Goal: Task Accomplishment & Management: Manage account settings

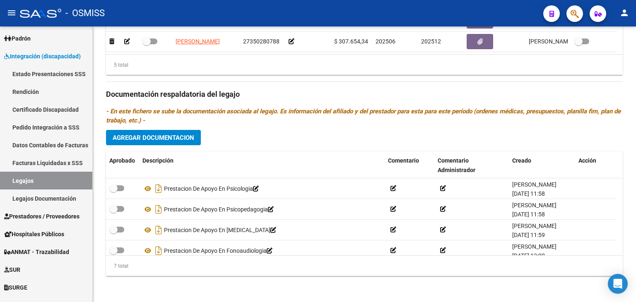
scroll to position [70, 0]
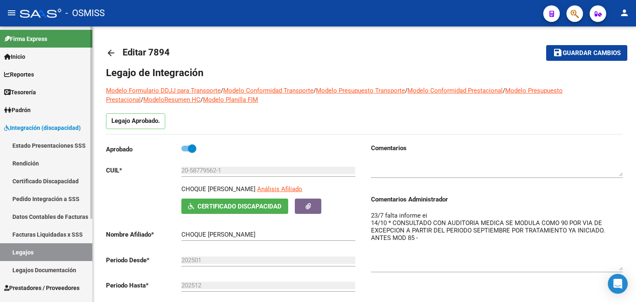
click at [64, 251] on link "Legajos" at bounding box center [46, 252] width 92 height 18
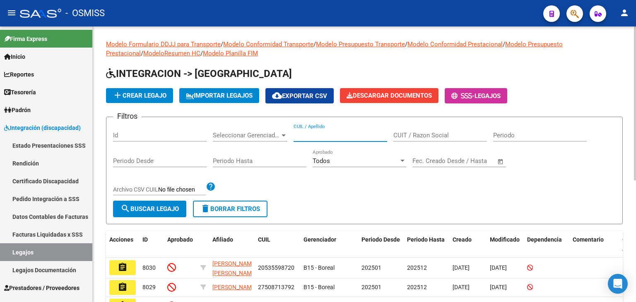
click at [296, 137] on input "CUIL / Apellido" at bounding box center [341, 135] width 94 height 7
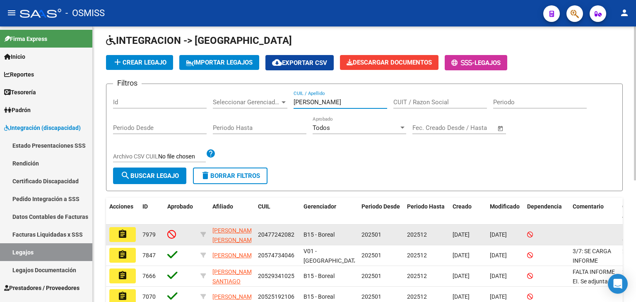
scroll to position [83, 0]
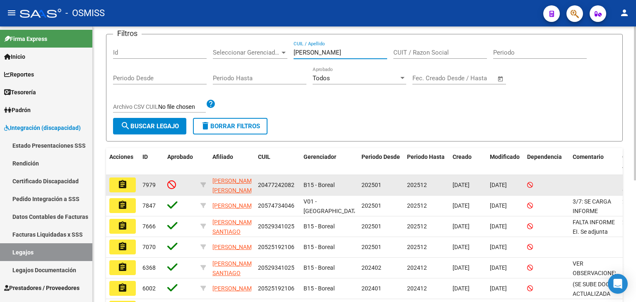
type input "JOFRE"
click at [127, 181] on mat-icon "assignment" at bounding box center [123, 185] width 10 height 10
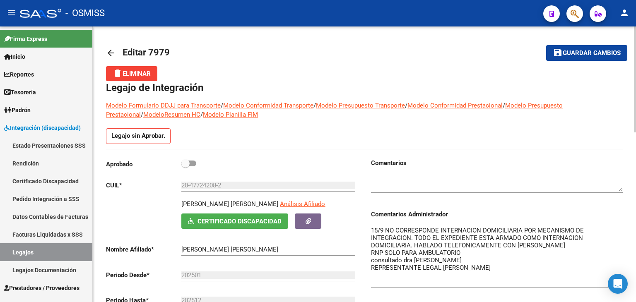
drag, startPoint x: 620, startPoint y: 241, endPoint x: 636, endPoint y: 285, distance: 46.6
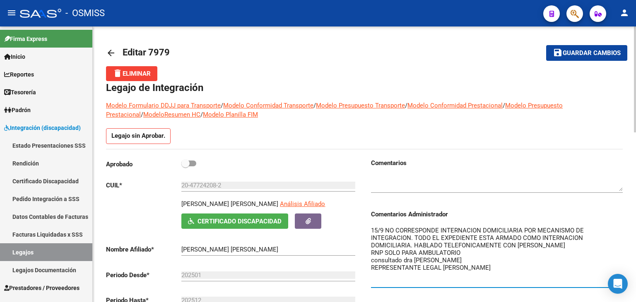
click at [372, 227] on textarea "15/9 NO CORRESPONDE INTERNACION DOMICILIARIA POR MECANISMO DE INTEGRACION. TODO…" at bounding box center [497, 256] width 252 height 60
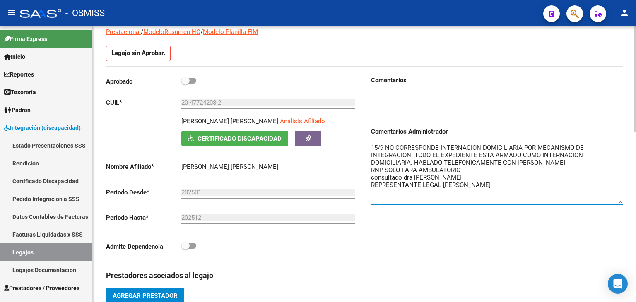
scroll to position [41, 0]
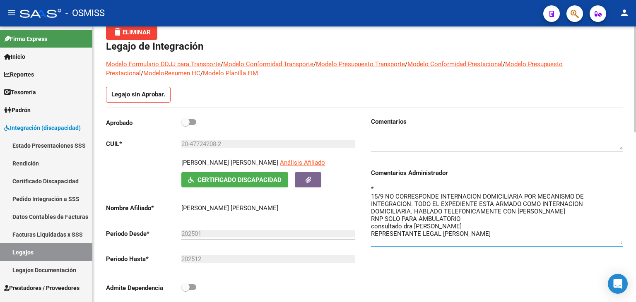
click at [386, 211] on textarea "* 15/9 NO CORRESPONDE INTERNACION DOMICILIARIA POR MECANISMO DE INTEGRACION. TO…" at bounding box center [497, 215] width 252 height 60
click at [389, 185] on textarea "* 15/9 NO CORRESPONDE INTERNACION DOMICILIARIA POR MECANISMO DE INTEGRACION. TO…" at bounding box center [497, 215] width 252 height 60
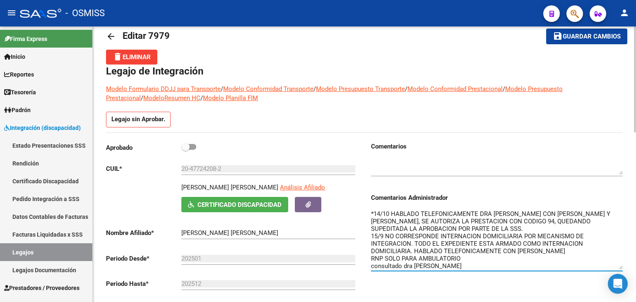
scroll to position [0, 0]
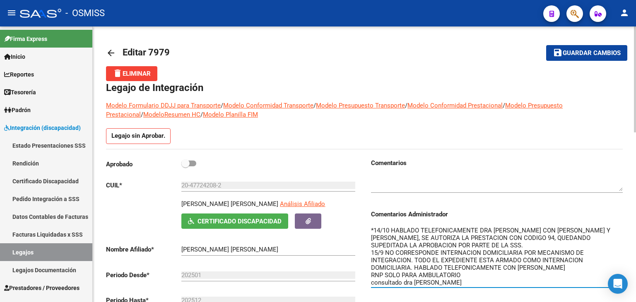
type textarea "*14/10 HABLADO TELEFONICAMENTE DRA JAUREGUI CON KOLTAN Y J.BABODO, SE AUTORIZA …"
click at [574, 54] on span "Guardar cambios" at bounding box center [592, 53] width 58 height 7
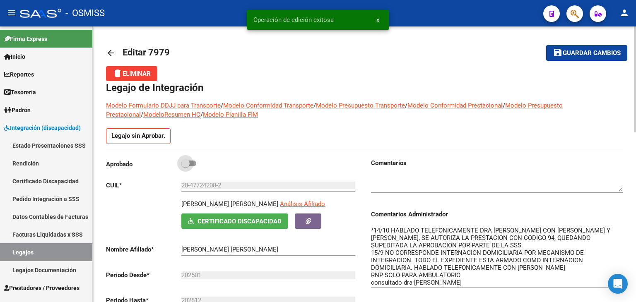
click at [186, 164] on span at bounding box center [185, 163] width 8 height 8
click at [186, 166] on input "checkbox" at bounding box center [185, 166] width 0 height 0
checkbox input "true"
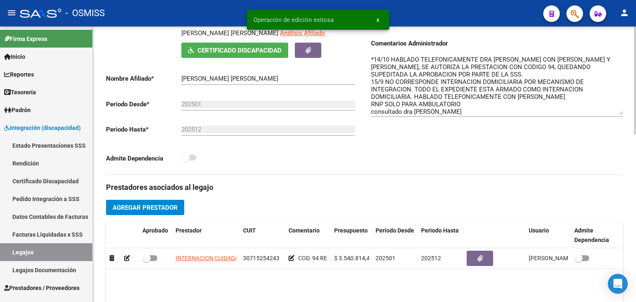
scroll to position [248, 0]
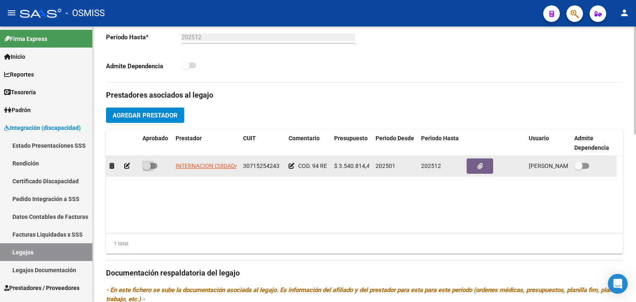
click at [157, 167] on span at bounding box center [149, 166] width 15 height 6
click at [147, 169] on input "checkbox" at bounding box center [146, 169] width 0 height 0
checkbox input "true"
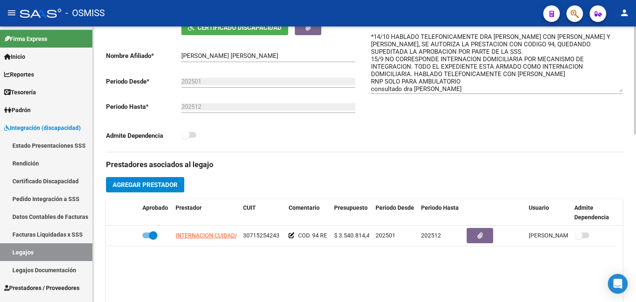
scroll to position [137, 0]
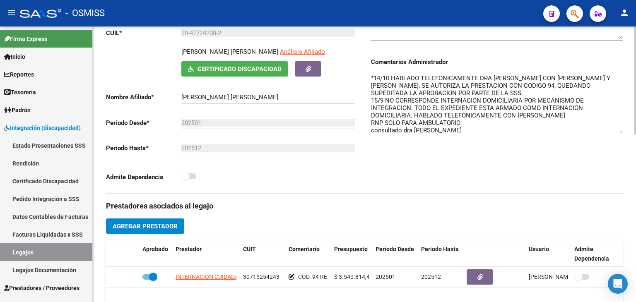
click at [494, 83] on textarea "*14/10 HABLADO TELEFONICAMENTE DRA JAUREGUI CON KOLTAN Y J.BABODO, SE AUTORIZA …" at bounding box center [497, 104] width 252 height 60
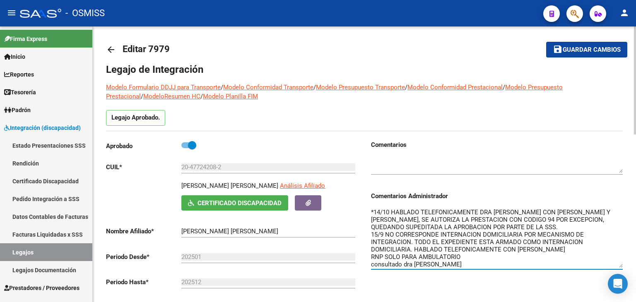
scroll to position [0, 0]
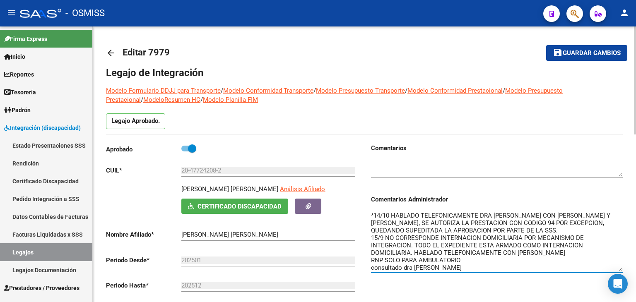
type textarea "*14/10 HABLADO TELEFONICAMENTE DRA JAUREGUI CON KOLTAN Y J.BABODO, SE AUTORIZA …"
drag, startPoint x: 587, startPoint y: 50, endPoint x: 572, endPoint y: 47, distance: 15.1
click at [587, 50] on span "Guardar cambios" at bounding box center [592, 53] width 58 height 7
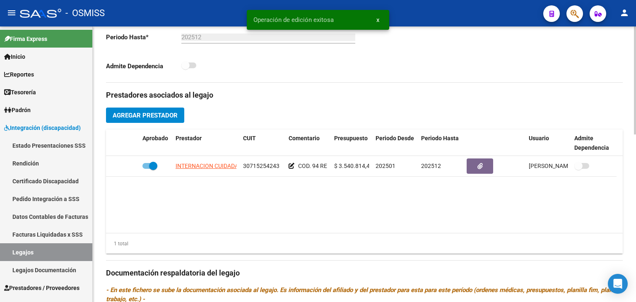
scroll to position [373, 0]
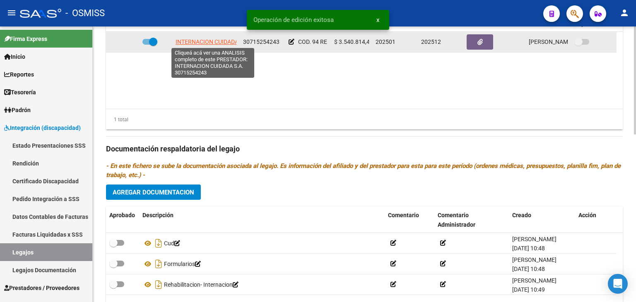
click at [223, 43] on span "INTERNACION CUIDADA S.A." at bounding box center [213, 42] width 75 height 7
type textarea "30715254243"
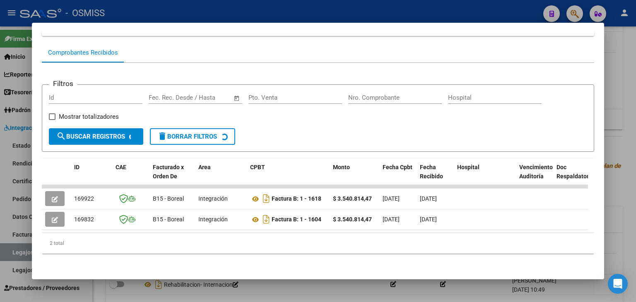
scroll to position [77, 0]
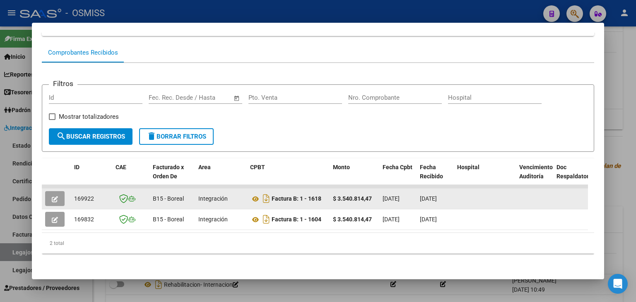
click at [46, 193] on button "button" at bounding box center [54, 198] width 19 height 15
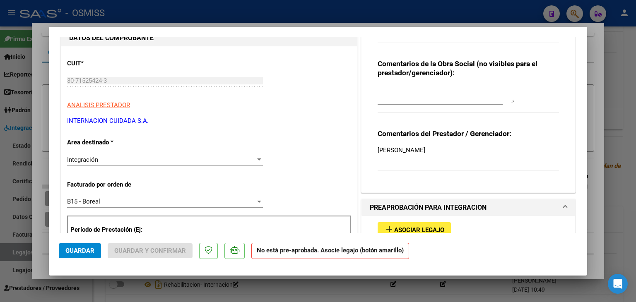
scroll to position [124, 0]
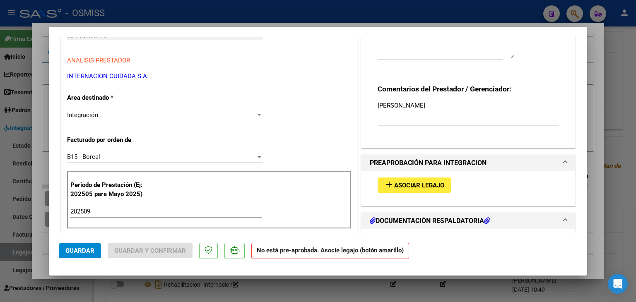
click at [422, 182] on span "Asociar Legajo" at bounding box center [419, 185] width 50 height 7
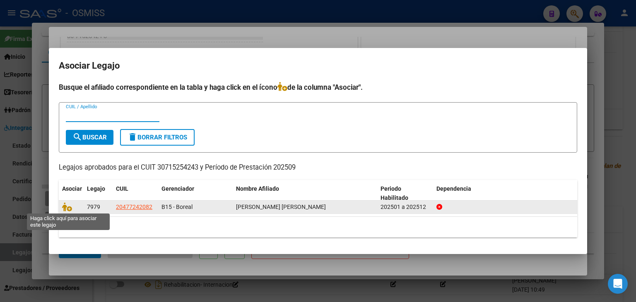
click at [66, 205] on icon at bounding box center [67, 206] width 10 height 9
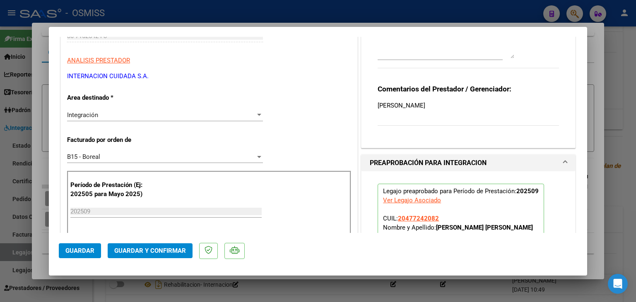
scroll to position [0, 0]
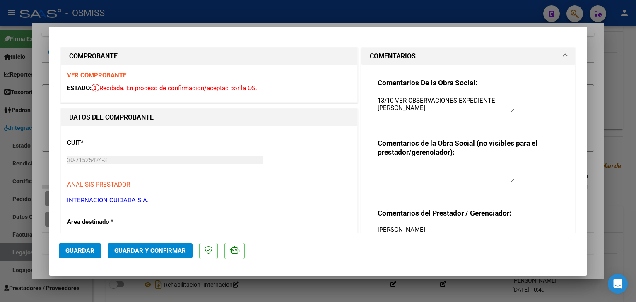
click at [378, 100] on textarea "13/10 VER OBSERVACIONES EXPEDIENTE. JOFRE DOMINGUEZ VALENTIN" at bounding box center [446, 104] width 137 height 17
type textarea "OK ----13/10 VER OBSERVACIONES EXPEDIENTE. JOFRE DOMINGUEZ VALENTIN"
click at [81, 252] on span "Guardar" at bounding box center [79, 250] width 29 height 7
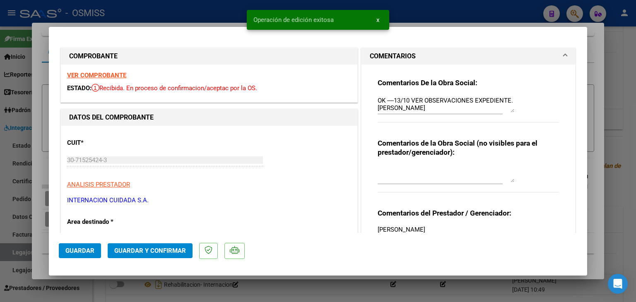
click at [43, 246] on div at bounding box center [318, 151] width 636 height 302
type input "$ 0,00"
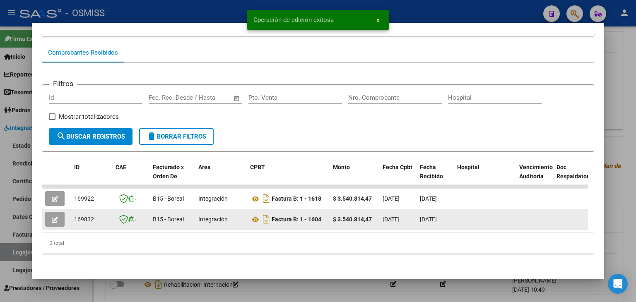
click at [53, 217] on icon "button" at bounding box center [55, 220] width 6 height 6
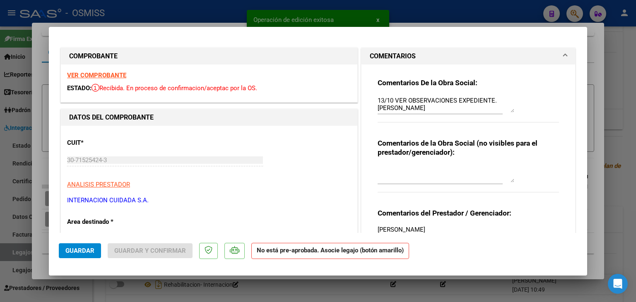
click at [378, 101] on textarea "13/10 VER OBSERVACIONES EXPEDIENTE. JOFRE DOMINGUEZ VALENTIN" at bounding box center [446, 104] width 137 height 17
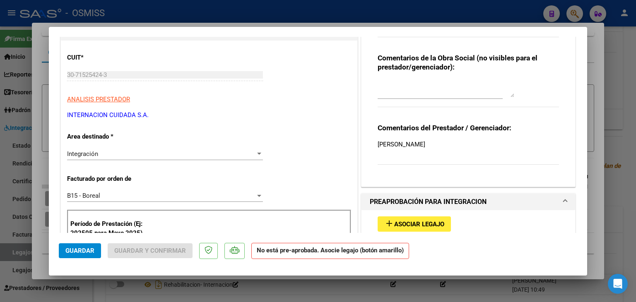
scroll to position [207, 0]
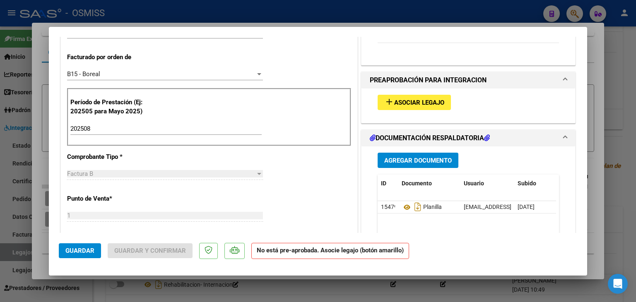
type textarea "OK -------13/10 VER OBSERVACIONES EXPEDIENTE. JOFRE DOMINGUEZ VALENTIN"
click at [415, 106] on button "add Asociar Legajo" at bounding box center [414, 102] width 73 height 15
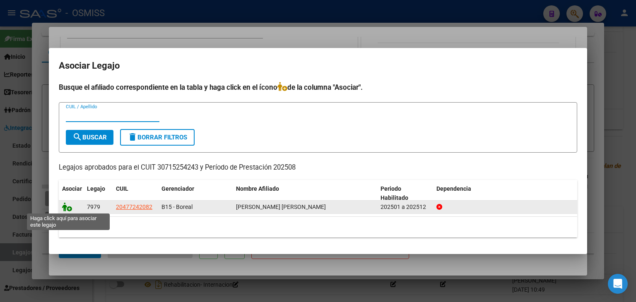
click at [67, 208] on icon at bounding box center [67, 206] width 10 height 9
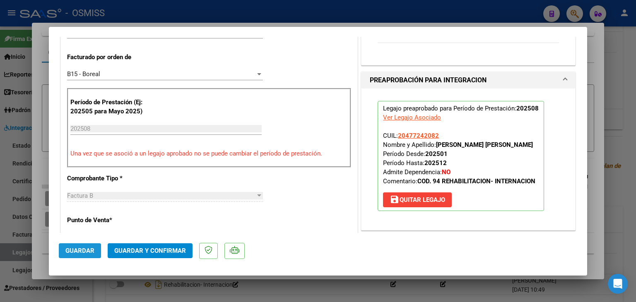
click at [89, 247] on span "Guardar" at bounding box center [79, 250] width 29 height 7
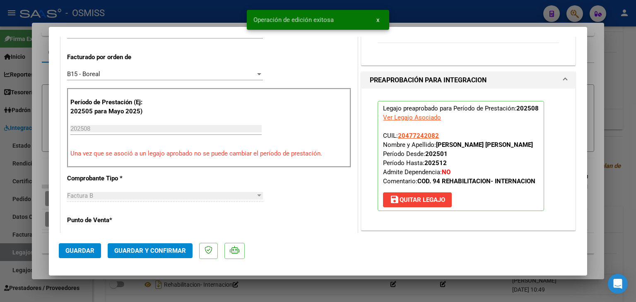
click at [84, 249] on span "Guardar" at bounding box center [79, 250] width 29 height 7
click at [42, 245] on div at bounding box center [318, 151] width 636 height 302
type input "$ 0,00"
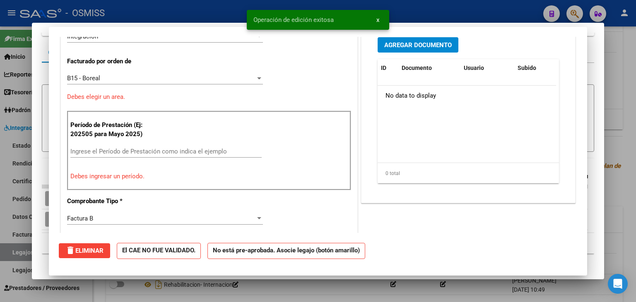
scroll to position [211, 0]
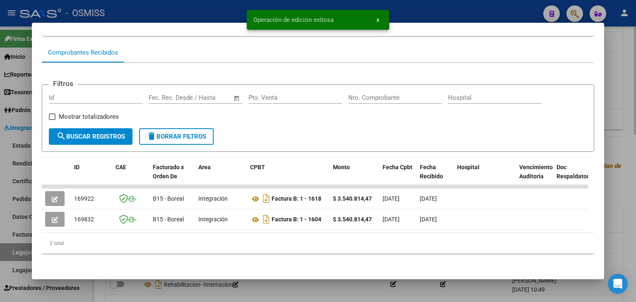
click at [106, 287] on div at bounding box center [318, 151] width 636 height 302
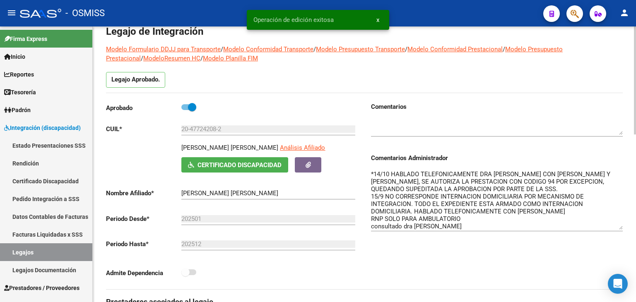
scroll to position [0, 0]
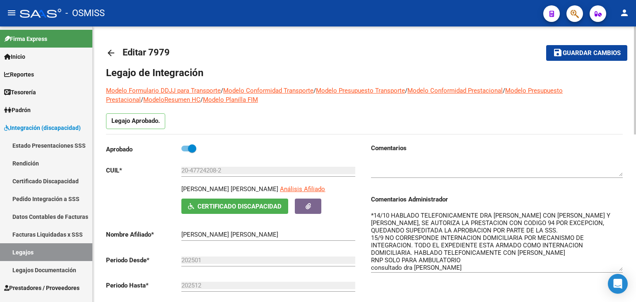
drag, startPoint x: 601, startPoint y: 52, endPoint x: 581, endPoint y: 53, distance: 19.9
click at [598, 50] on span "Guardar cambios" at bounding box center [592, 53] width 58 height 7
click at [585, 55] on span "Guardar cambios" at bounding box center [592, 53] width 58 height 7
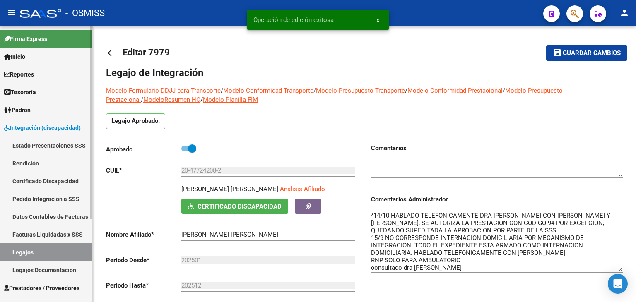
click at [53, 251] on link "Legajos" at bounding box center [46, 252] width 92 height 18
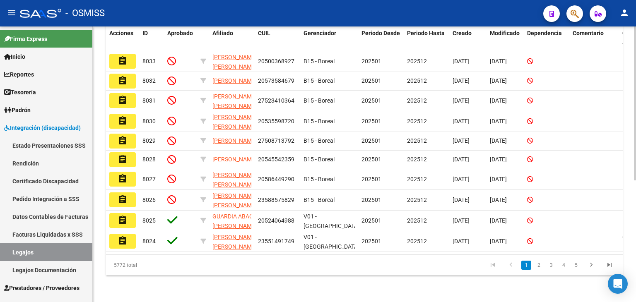
scroll to position [218, 0]
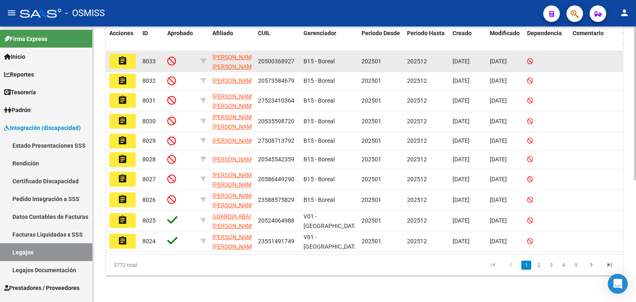
click at [124, 56] on mat-icon "assignment" at bounding box center [123, 61] width 10 height 10
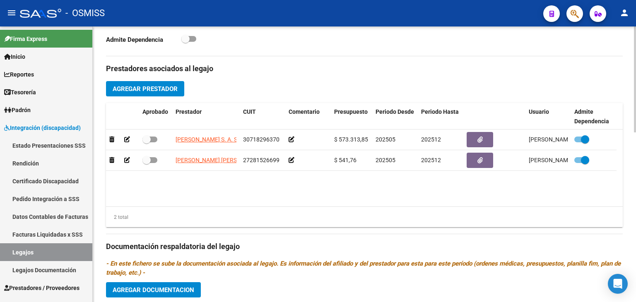
scroll to position [442, 0]
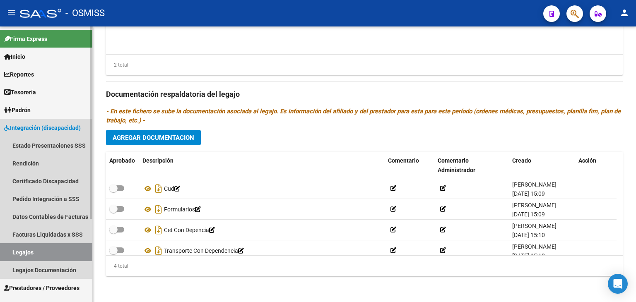
click at [44, 254] on link "Legajos" at bounding box center [46, 252] width 92 height 18
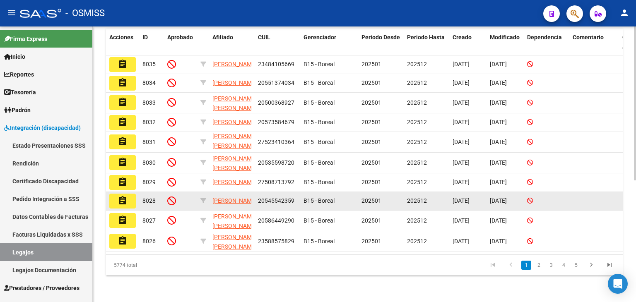
scroll to position [218, 0]
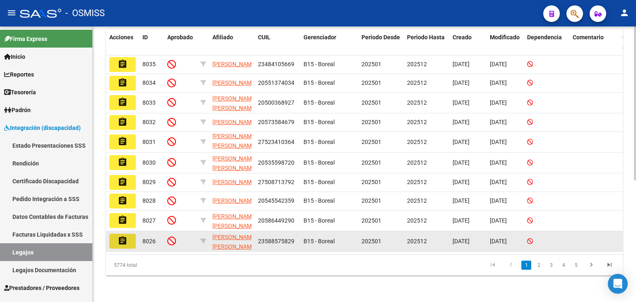
click at [128, 238] on button "assignment" at bounding box center [122, 241] width 27 height 15
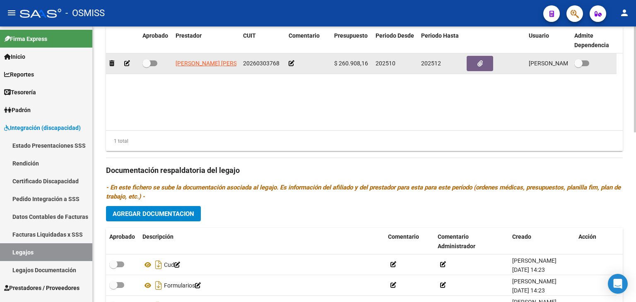
scroll to position [414, 0]
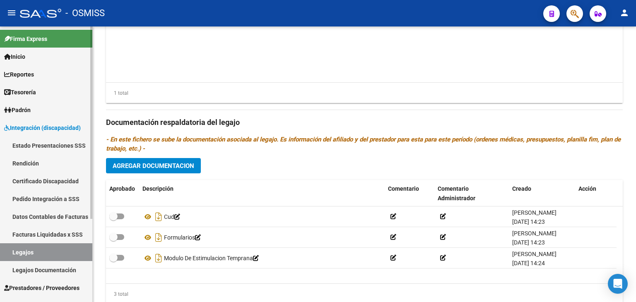
click at [65, 250] on link "Legajos" at bounding box center [46, 252] width 92 height 18
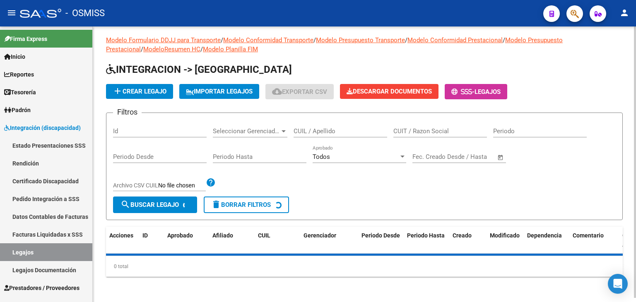
scroll to position [218, 0]
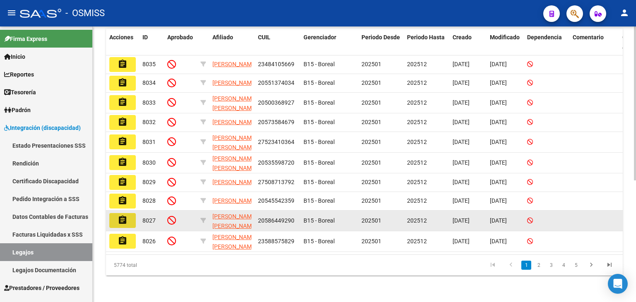
click at [129, 219] on button "assignment" at bounding box center [122, 220] width 27 height 15
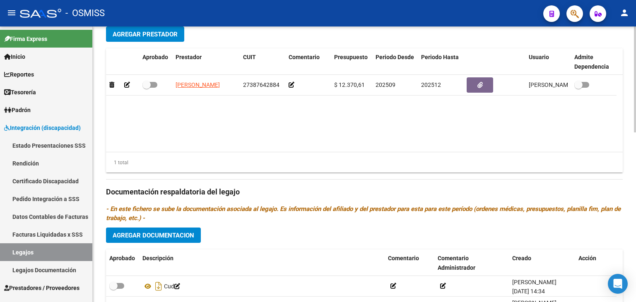
scroll to position [442, 0]
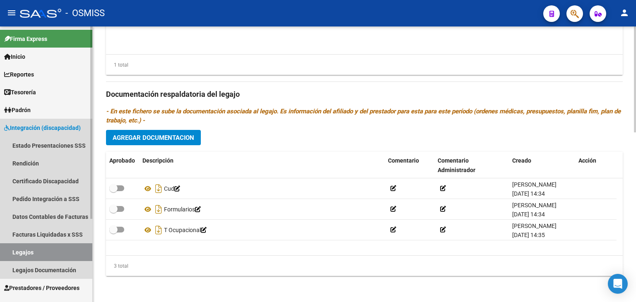
click at [63, 250] on link "Legajos" at bounding box center [46, 252] width 92 height 18
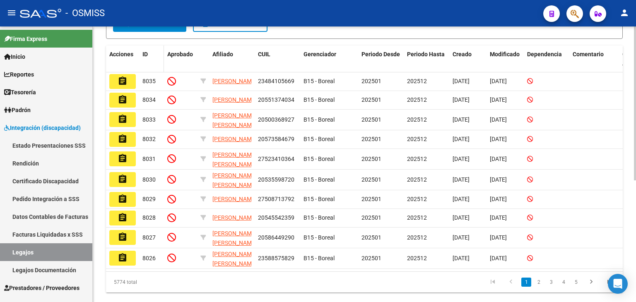
scroll to position [207, 0]
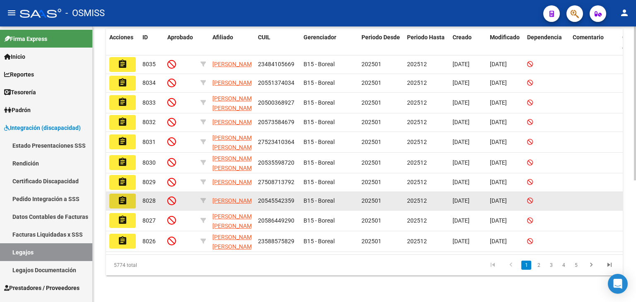
click at [127, 206] on mat-icon "assignment" at bounding box center [123, 201] width 10 height 10
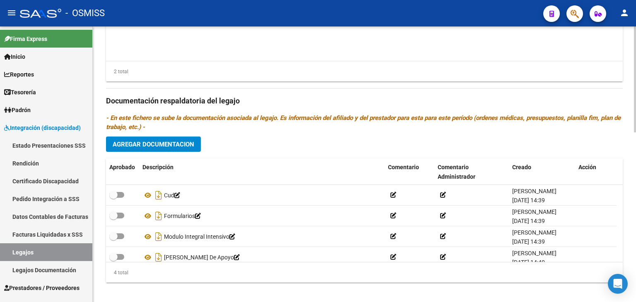
scroll to position [442, 0]
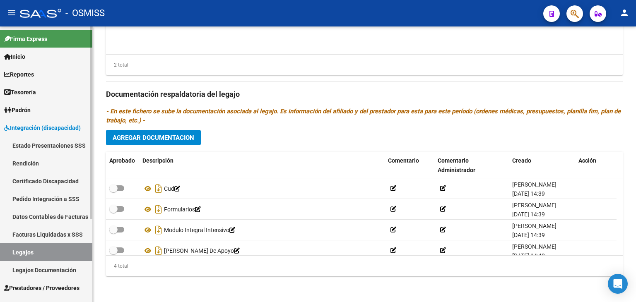
click at [58, 254] on link "Legajos" at bounding box center [46, 252] width 92 height 18
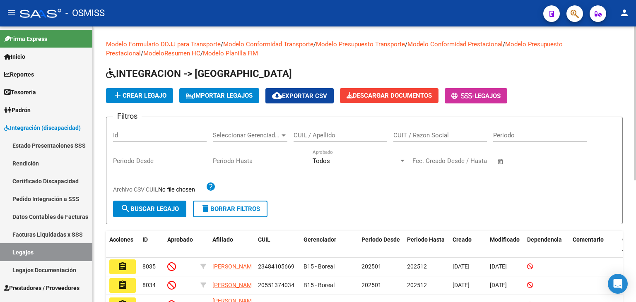
scroll to position [124, 0]
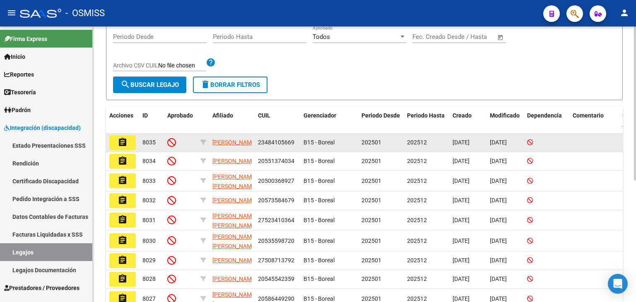
click at [127, 144] on mat-icon "assignment" at bounding box center [123, 142] width 10 height 10
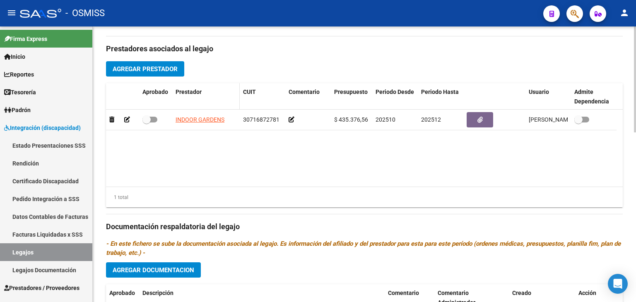
scroll to position [373, 0]
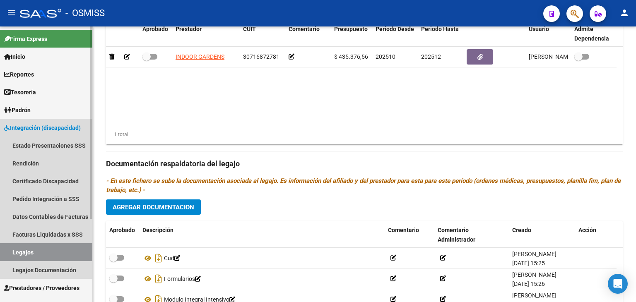
click at [44, 250] on link "Legajos" at bounding box center [46, 252] width 92 height 18
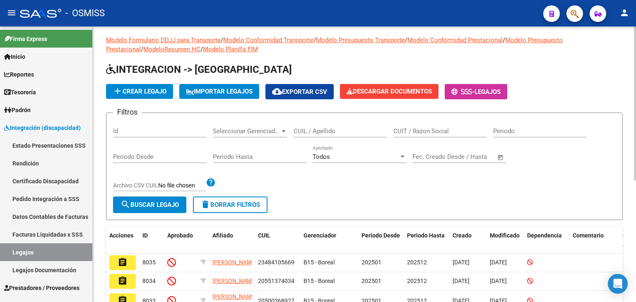
scroll to position [218, 0]
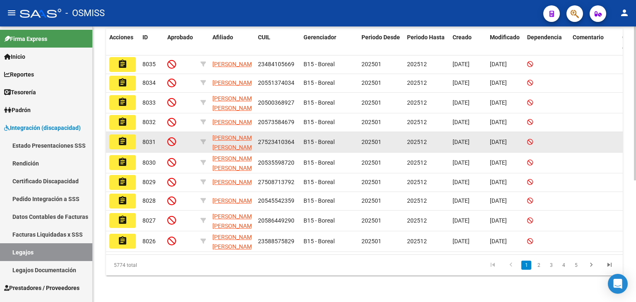
click at [126, 137] on mat-icon "assignment" at bounding box center [123, 142] width 10 height 10
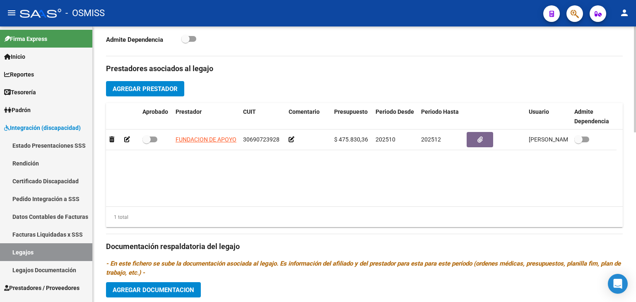
scroll to position [414, 0]
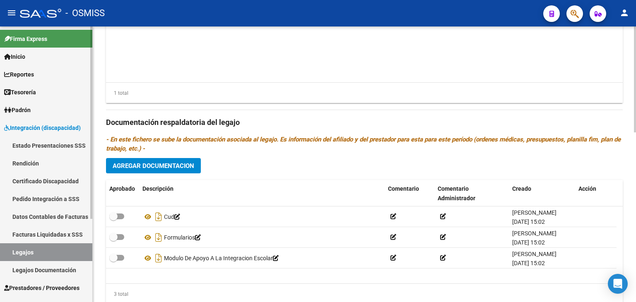
click at [24, 248] on link "Legajos" at bounding box center [46, 252] width 92 height 18
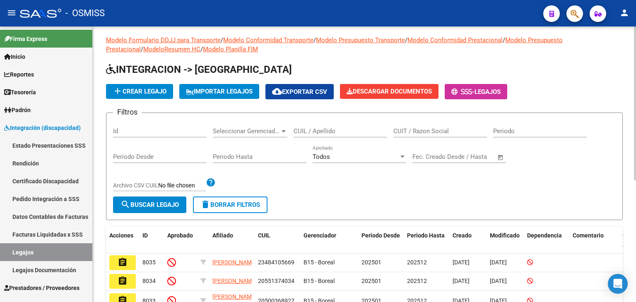
scroll to position [218, 0]
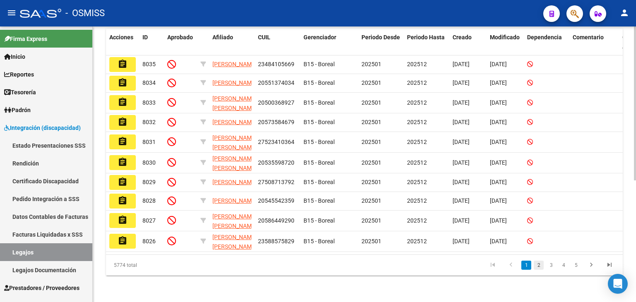
click at [536, 269] on link "2" at bounding box center [539, 265] width 10 height 9
